Goal: Navigation & Orientation: Find specific page/section

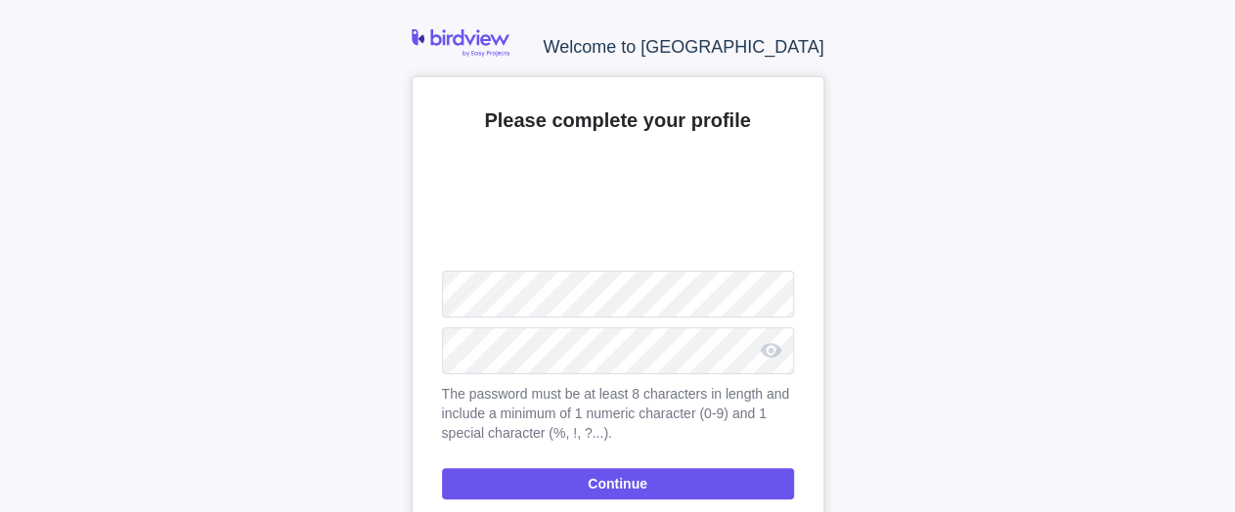
scroll to position [48, 0]
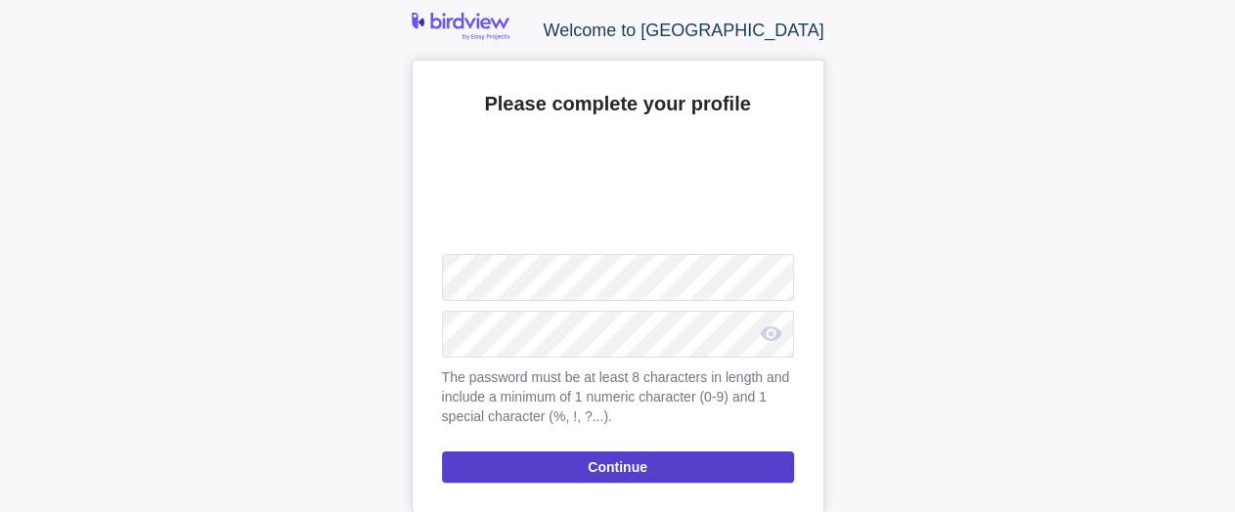
click at [603, 466] on span "Continue" at bounding box center [618, 467] width 60 height 23
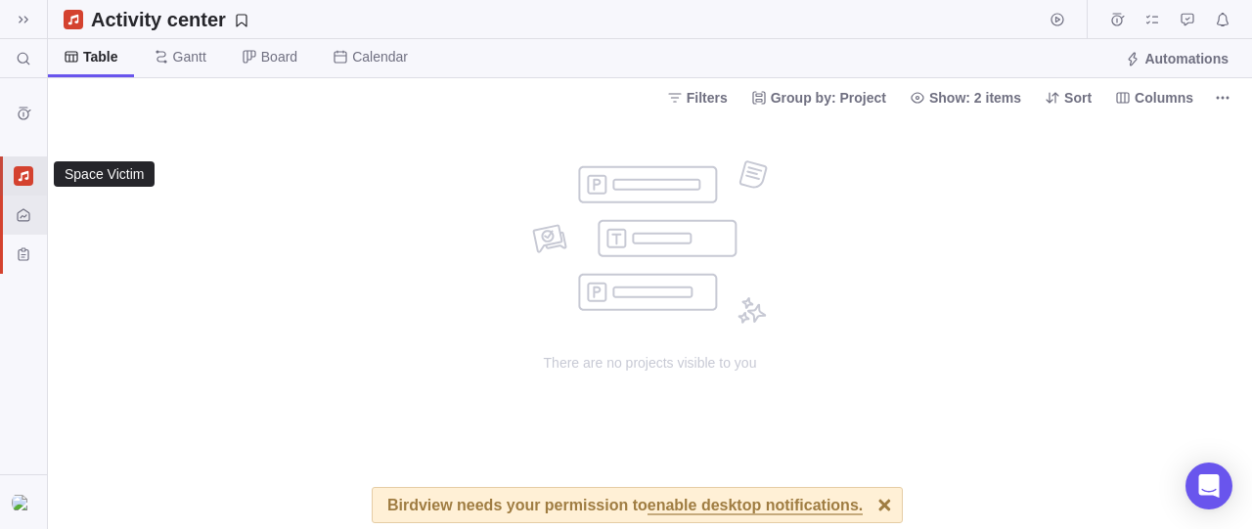
click at [33, 190] on div at bounding box center [23, 175] width 31 height 31
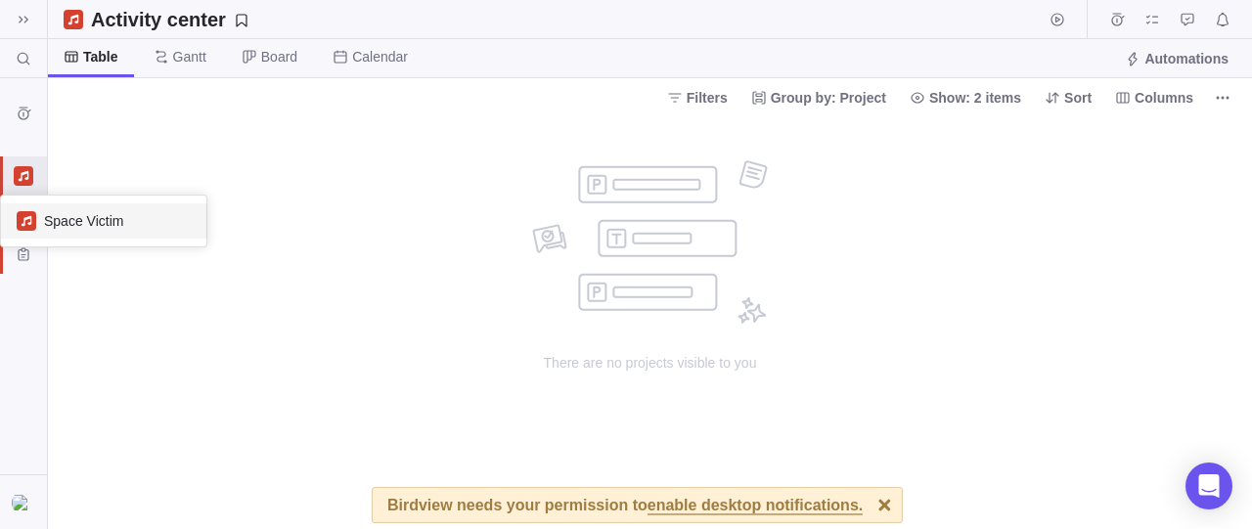
click at [93, 226] on span "Space Victim" at bounding box center [118, 221] width 148 height 20
click at [30, 14] on icon at bounding box center [24, 20] width 16 height 16
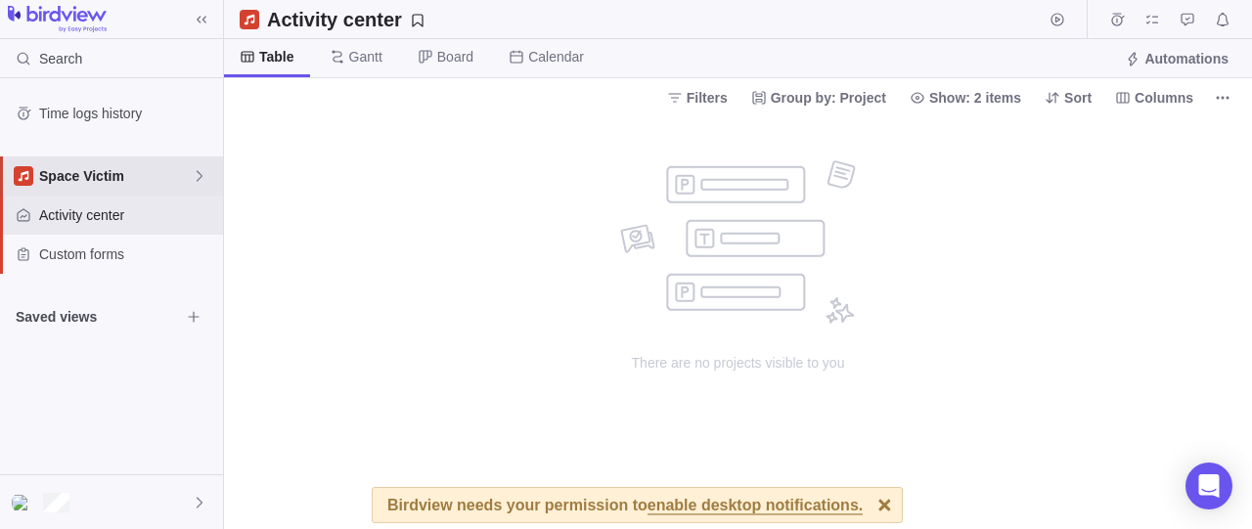
click at [91, 178] on span "Space Victim" at bounding box center [115, 176] width 153 height 20
click at [95, 228] on span "Space Victim" at bounding box center [126, 221] width 148 height 20
